Goal: Transaction & Acquisition: Book appointment/travel/reservation

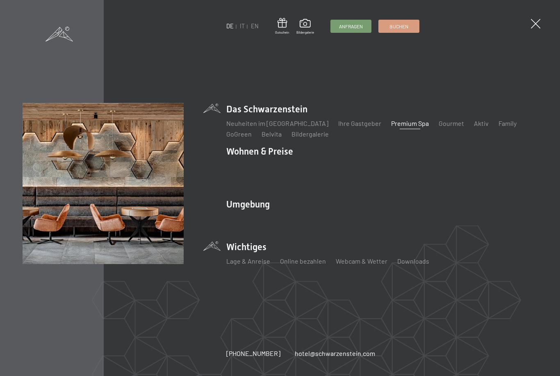
click at [403, 27] on span "Buchen" at bounding box center [399, 26] width 19 height 7
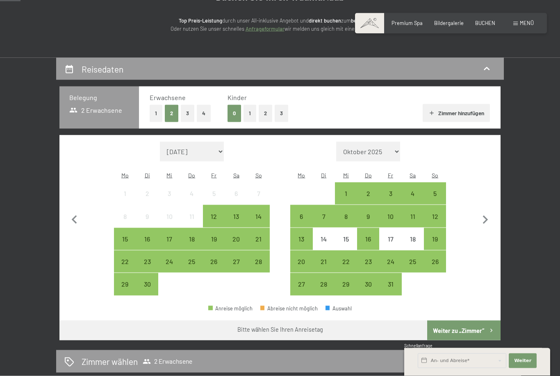
scroll to position [99, 0]
click at [171, 235] on div "17" at bounding box center [169, 245] width 21 height 21
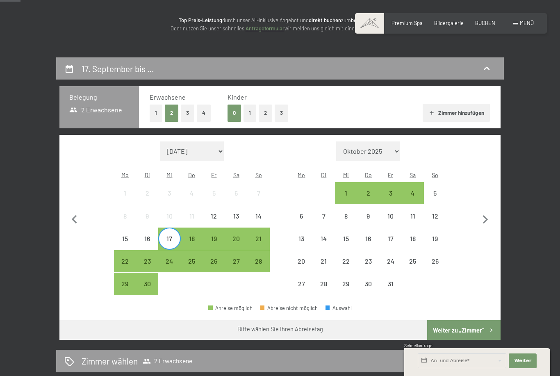
click at [148, 258] on div "23" at bounding box center [147, 268] width 21 height 21
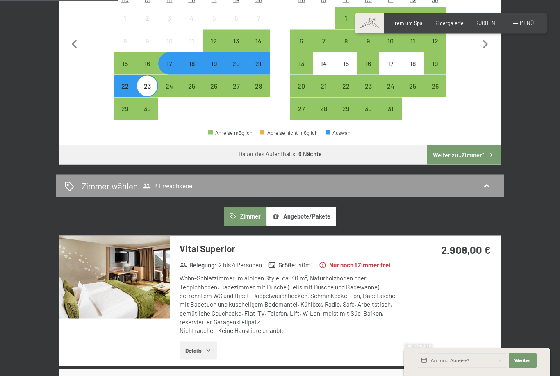
scroll to position [295, 0]
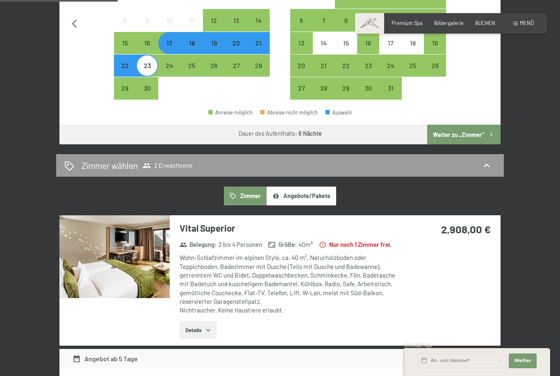
click at [468, 126] on button "Weiter zu „Zimmer“" at bounding box center [463, 135] width 73 height 20
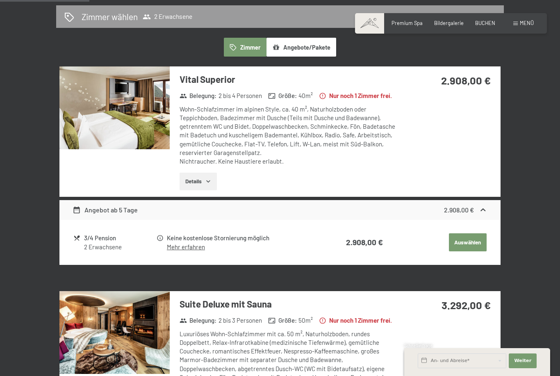
scroll to position [183, 0]
click at [96, 243] on div "3/4 Pension" at bounding box center [120, 238] width 72 height 9
click at [180, 251] on link "Mehr erfahren" at bounding box center [186, 247] width 38 height 7
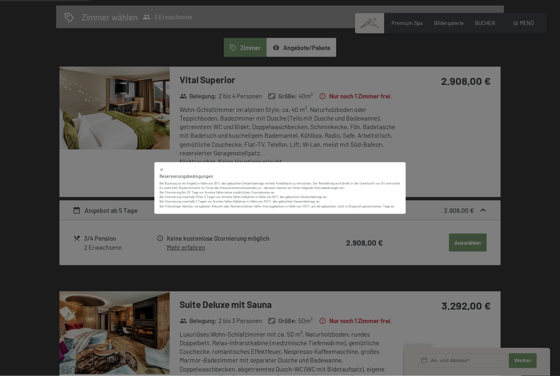
scroll to position [183, 0]
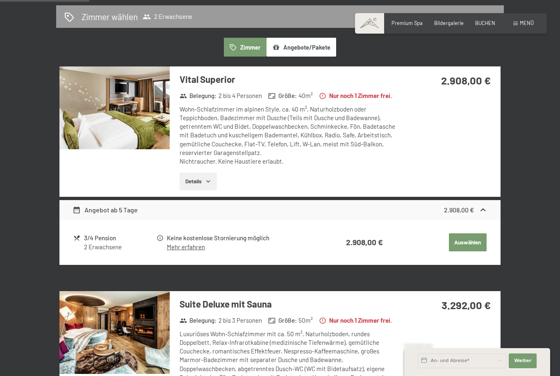
click at [191, 190] on button "Details" at bounding box center [198, 182] width 37 height 18
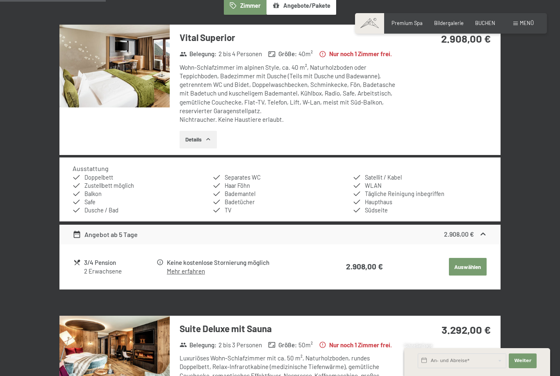
scroll to position [0, 0]
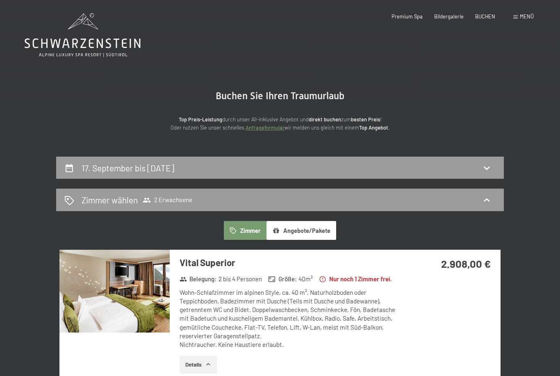
click at [398, 19] on div "Premium Spa Bildergalerie BUCHEN" at bounding box center [437, 16] width 139 height 7
click at [405, 13] on span "Premium Spa" at bounding box center [407, 16] width 31 height 7
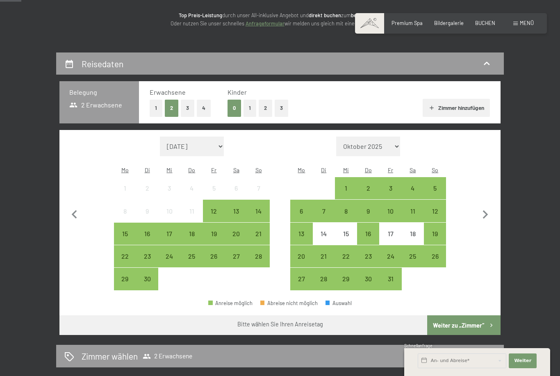
scroll to position [119, 0]
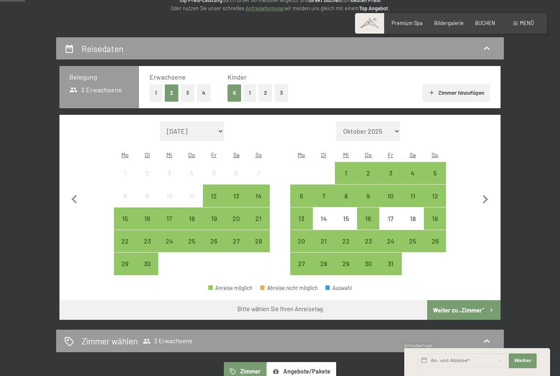
click at [264, 193] on div "14" at bounding box center [258, 203] width 21 height 21
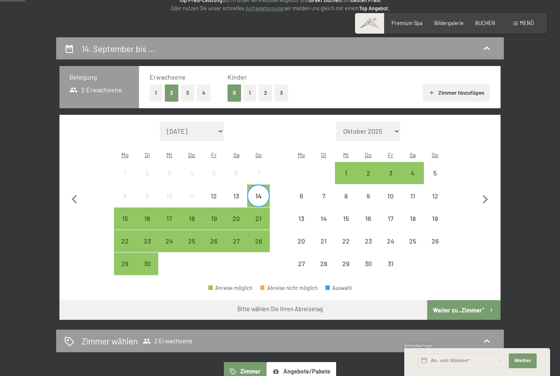
click at [175, 215] on div "17" at bounding box center [169, 225] width 21 height 21
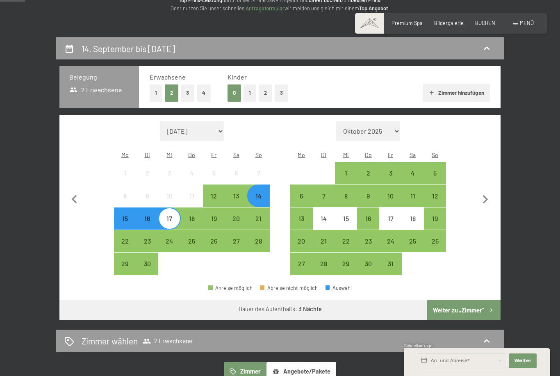
click at [151, 231] on div "23" at bounding box center [147, 241] width 21 height 21
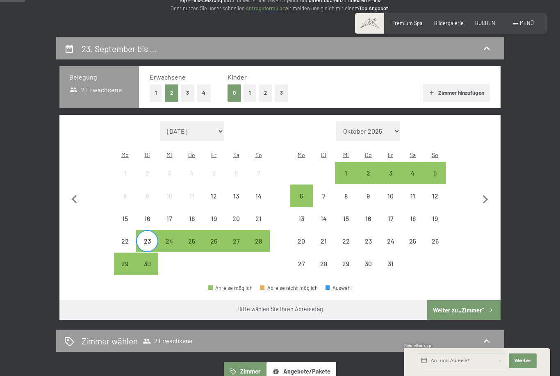
click at [458, 305] on button "Weiter zu „Zimmer“" at bounding box center [463, 310] width 73 height 20
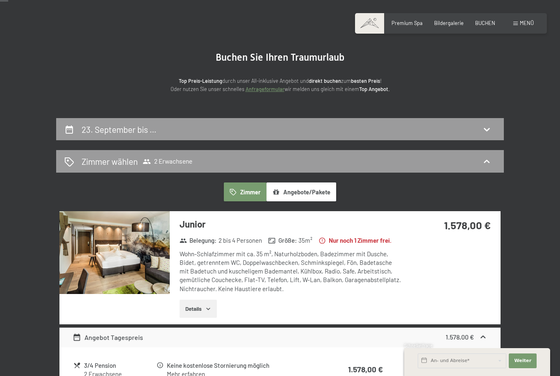
scroll to position [0, 0]
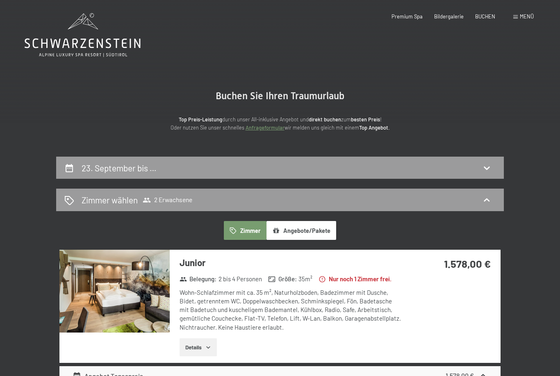
click at [79, 173] on div "23. September bis …" at bounding box center [279, 168] width 431 height 12
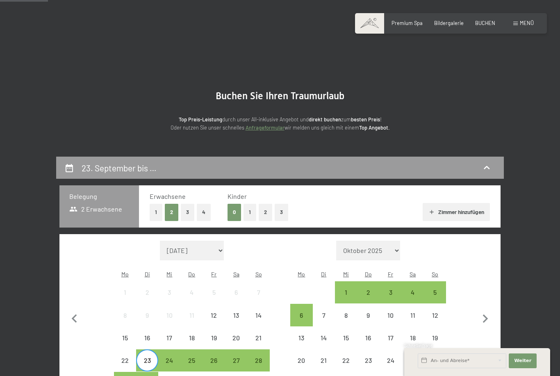
scroll to position [156, 0]
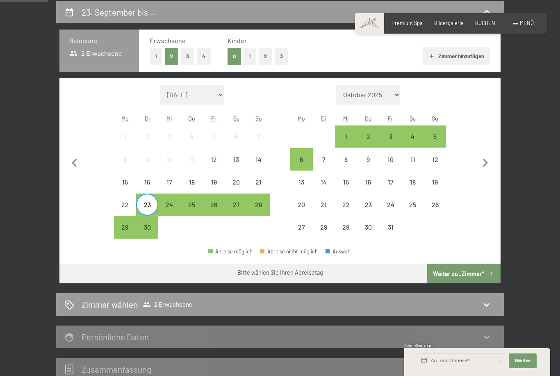
click at [257, 156] on div "14" at bounding box center [258, 166] width 21 height 21
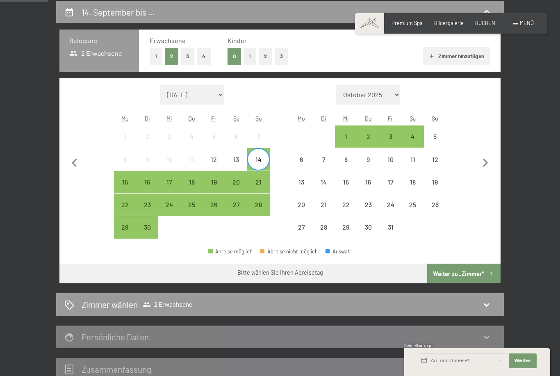
click at [175, 179] on div "17" at bounding box center [169, 189] width 21 height 21
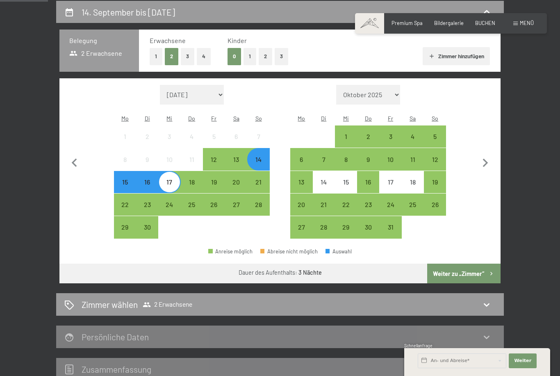
click at [175, 179] on div "17" at bounding box center [169, 189] width 21 height 21
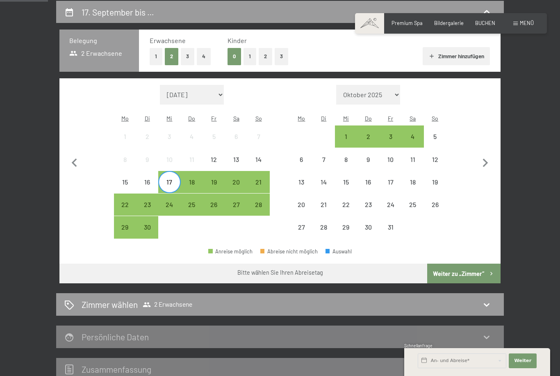
click at [150, 201] on div "23" at bounding box center [147, 211] width 21 height 21
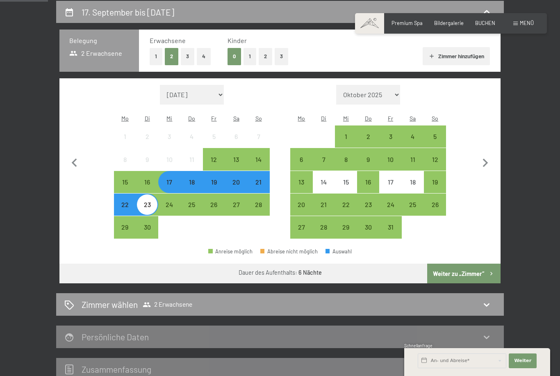
click at [458, 264] on button "Weiter zu „Zimmer“" at bounding box center [463, 274] width 73 height 20
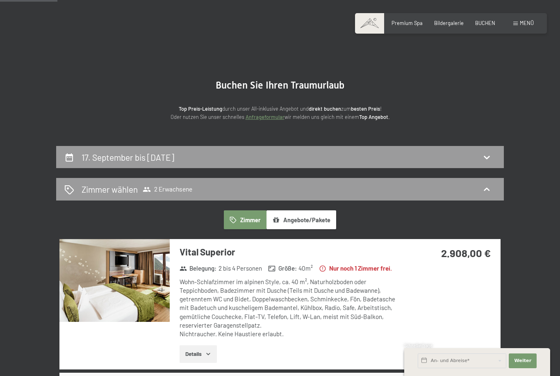
scroll to position [0, 0]
